Goal: Information Seeking & Learning: Learn about a topic

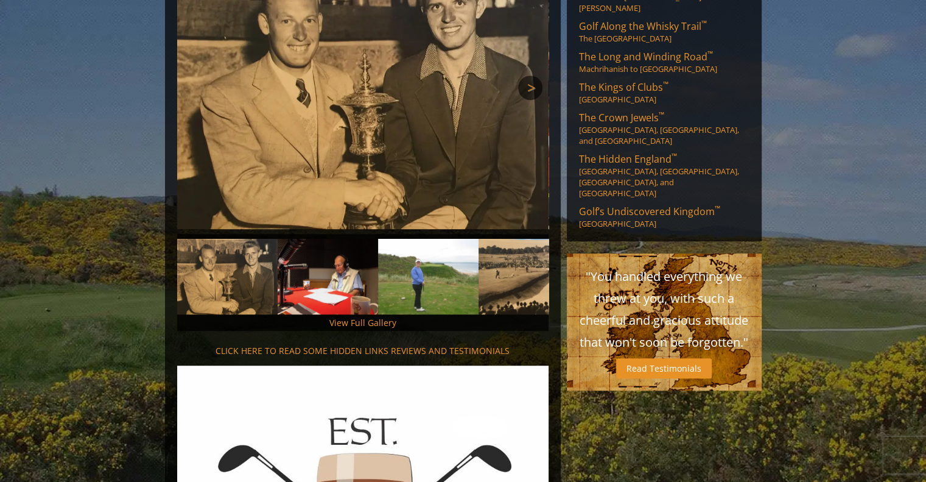
scroll to position [731, 0]
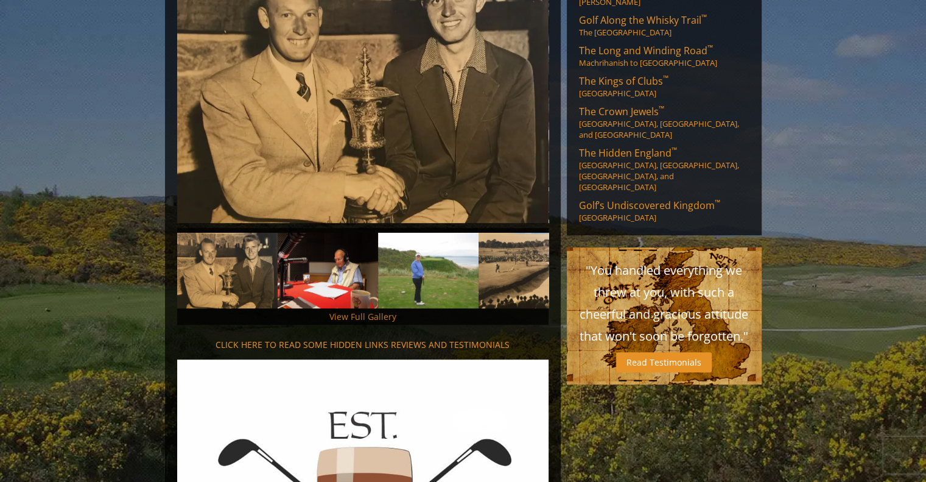
click at [365, 311] on link "View Full Gallery" at bounding box center [362, 317] width 67 height 12
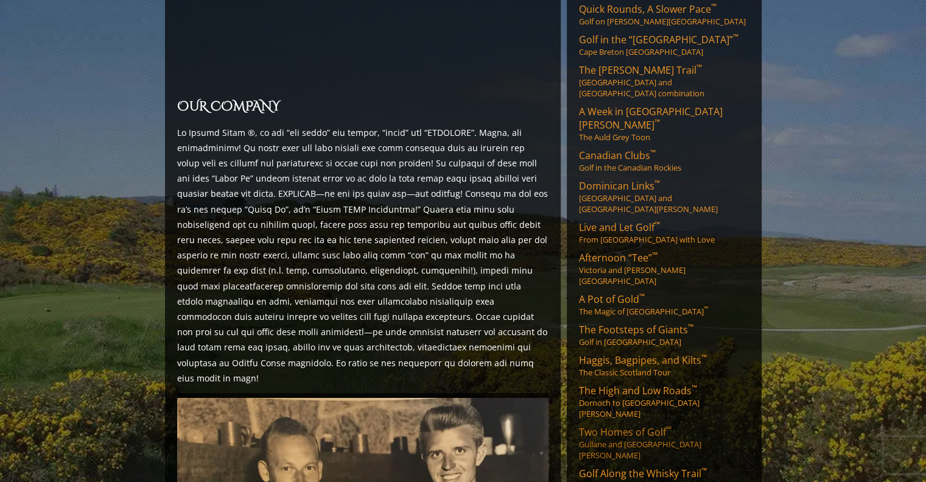
scroll to position [250, 0]
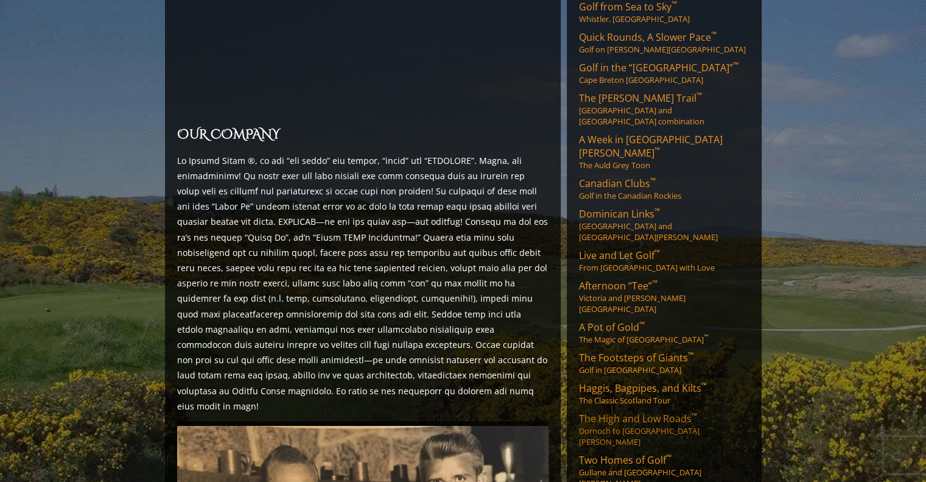
click at [647, 412] on span "The High and Low Roads ™" at bounding box center [638, 418] width 118 height 13
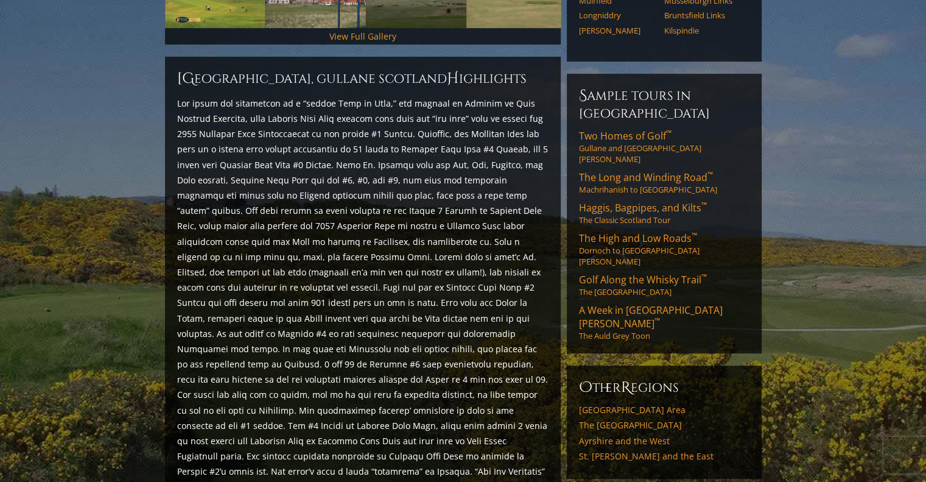
scroll to position [482, 0]
click at [638, 273] on link "Golf Along the Whisky Trail ™ The [GEOGRAPHIC_DATA]" at bounding box center [664, 285] width 171 height 24
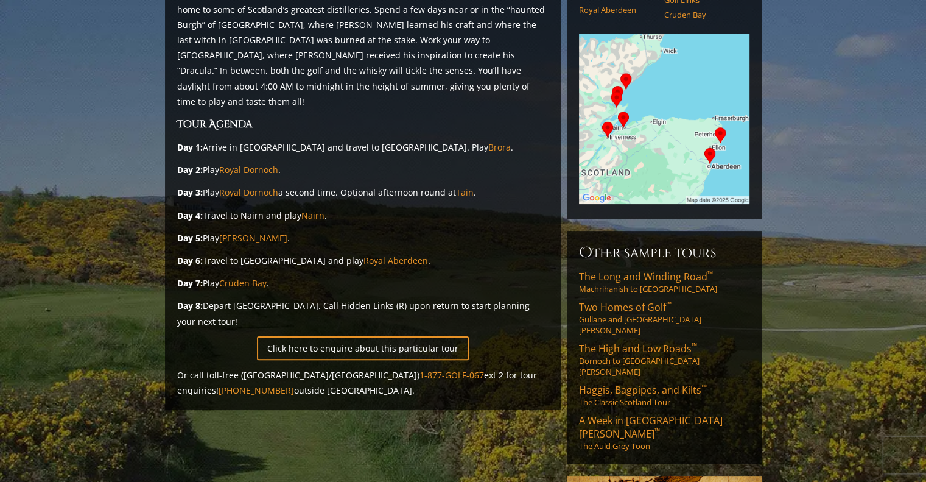
scroll to position [244, 0]
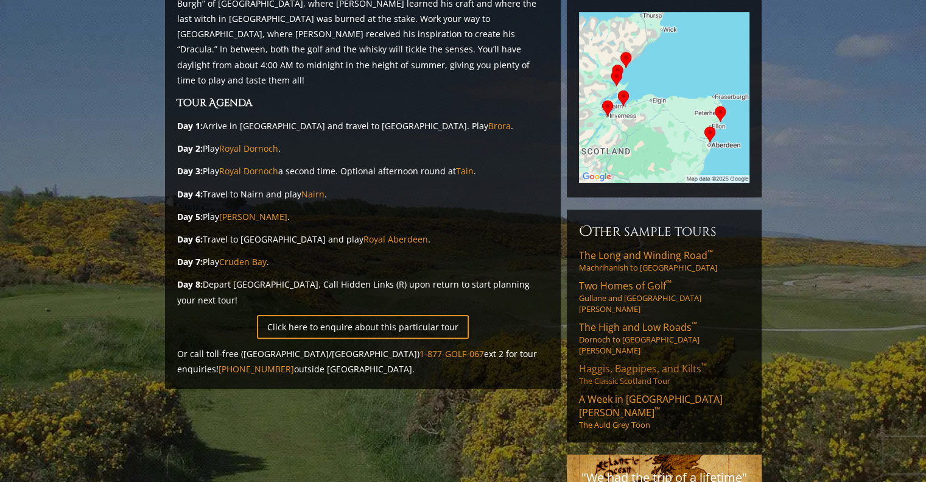
click at [633, 362] on span "Haggis, Bagpipes, and Kilts ™" at bounding box center [643, 368] width 128 height 13
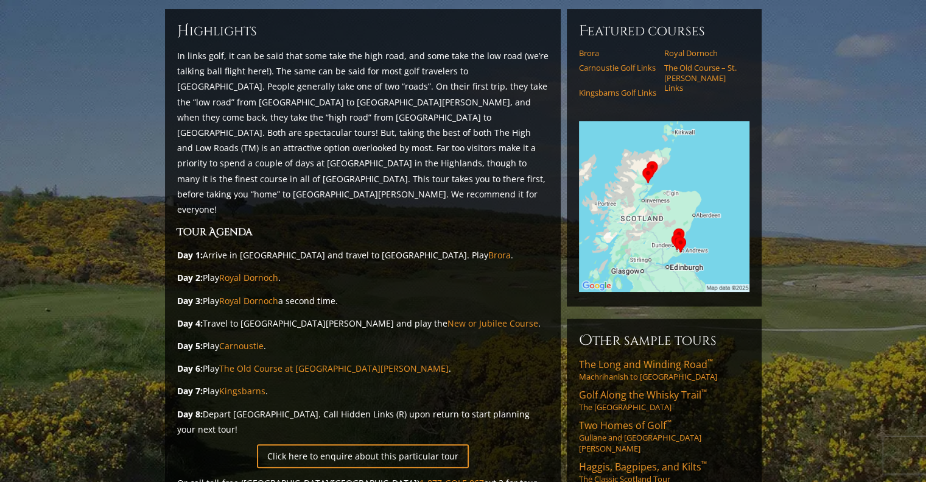
scroll to position [183, 0]
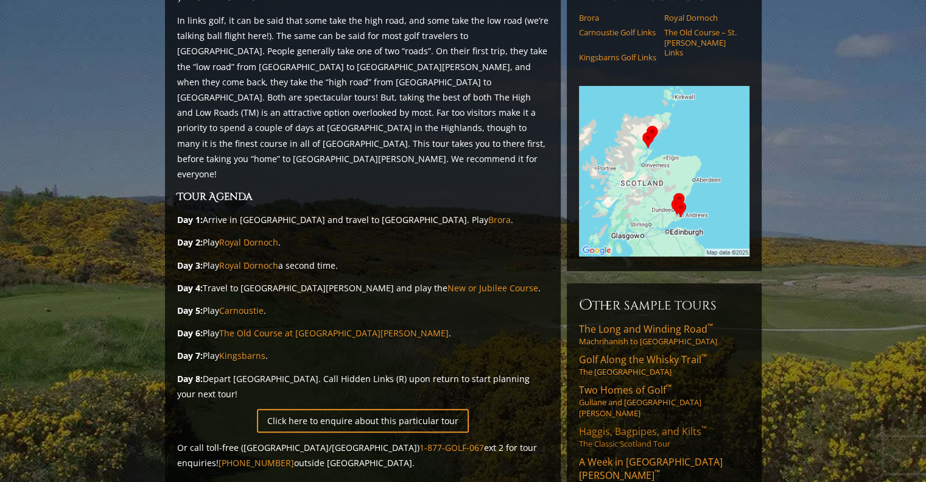
click at [650, 424] on link "Haggis, Bagpipes, and Kilts ™ The Classic Scotland Tour" at bounding box center [664, 436] width 171 height 24
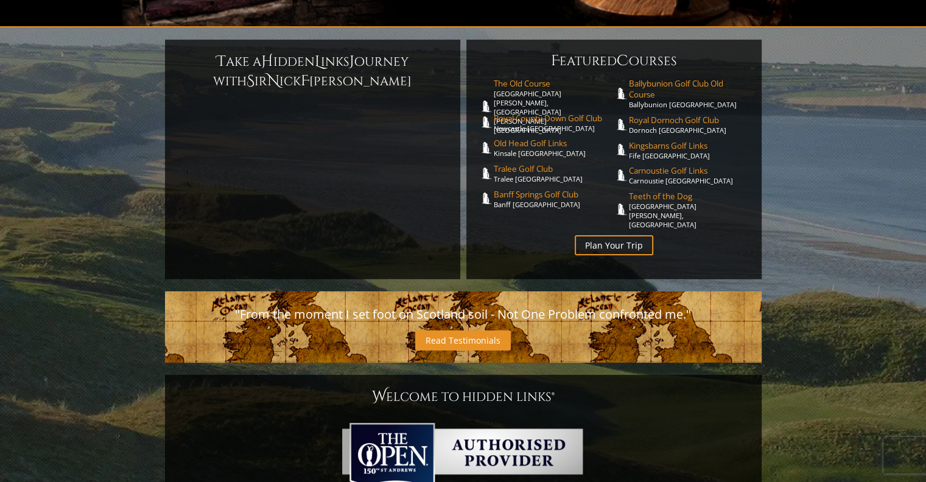
scroll to position [256, 0]
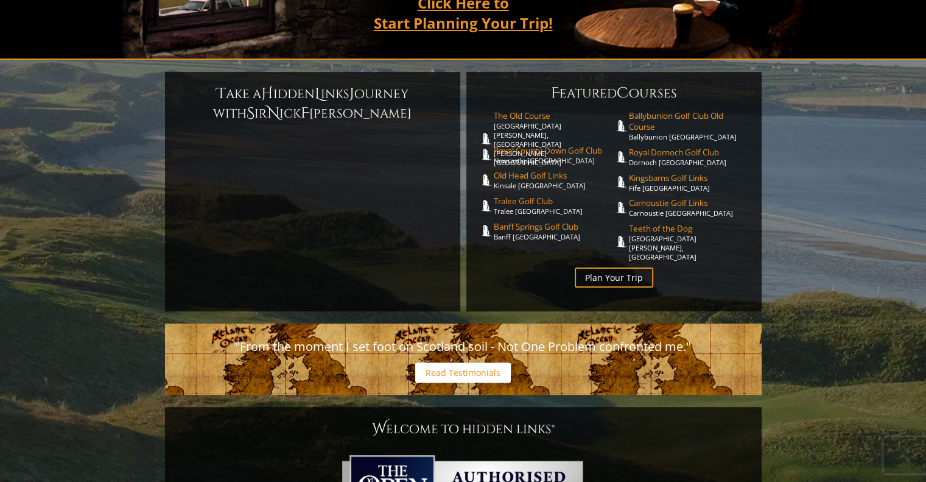
click at [494, 362] on link "Read Testimonials" at bounding box center [463, 372] width 96 height 20
